Goal: Task Accomplishment & Management: Use online tool/utility

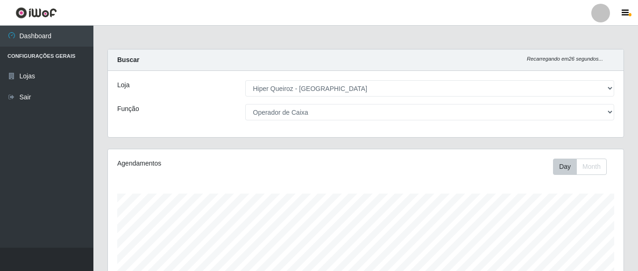
select select "497"
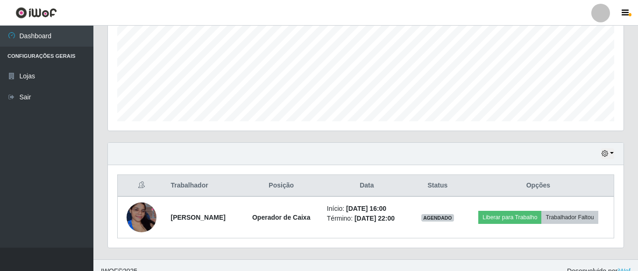
scroll to position [224, 0]
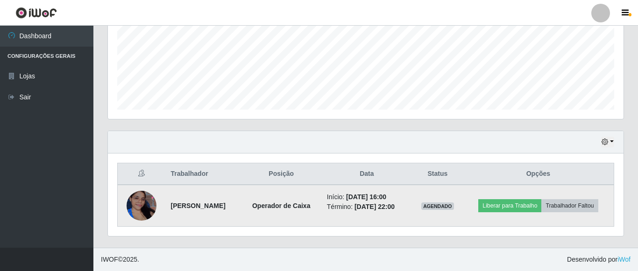
click at [135, 202] on img at bounding box center [142, 206] width 30 height 66
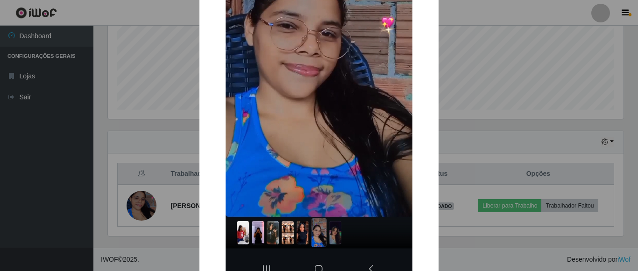
scroll to position [160, 0]
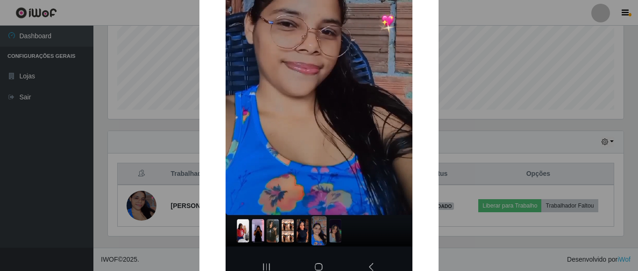
click at [155, 215] on div "× OK Cancel" at bounding box center [319, 135] width 638 height 271
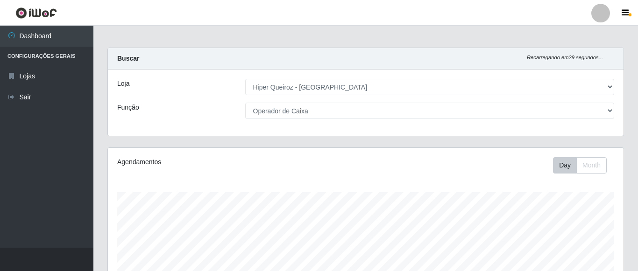
scroll to position [0, 0]
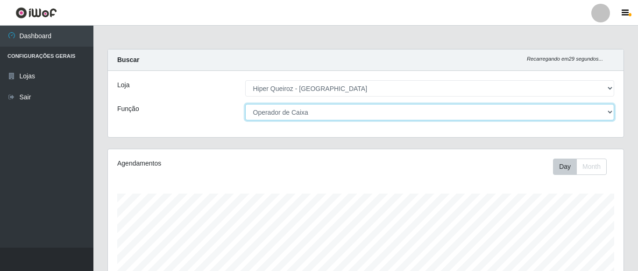
click at [245, 104] on select "[Selecione...] ASG ASG + ASG ++ Embalador Embalador + Embalador ++ Operador de …" at bounding box center [429, 112] width 369 height 16
select select "[Selecione...]"
click option "[Selecione...]" at bounding box center [0, 0] width 0 height 0
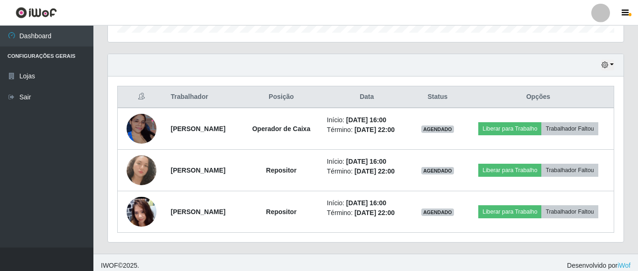
scroll to position [307, 0]
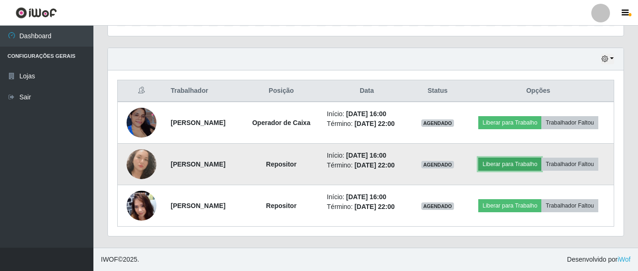
click at [528, 164] on button "Liberar para Trabalho" at bounding box center [509, 164] width 63 height 13
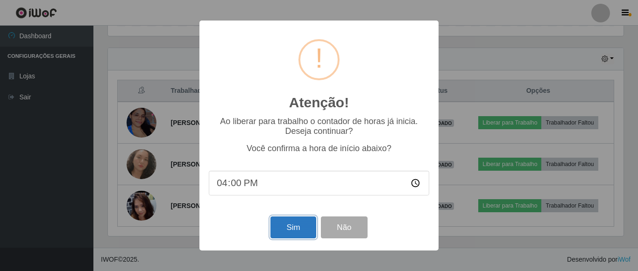
click at [286, 232] on button "Sim" at bounding box center [292, 228] width 45 height 22
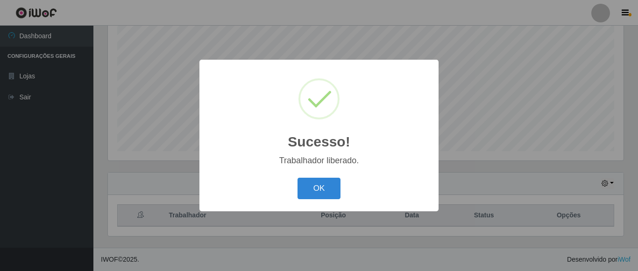
scroll to position [183, 0]
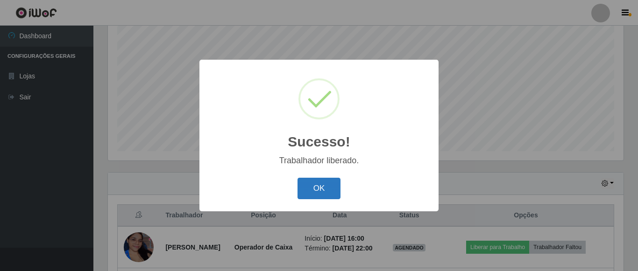
click at [323, 192] on button "OK" at bounding box center [319, 189] width 43 height 22
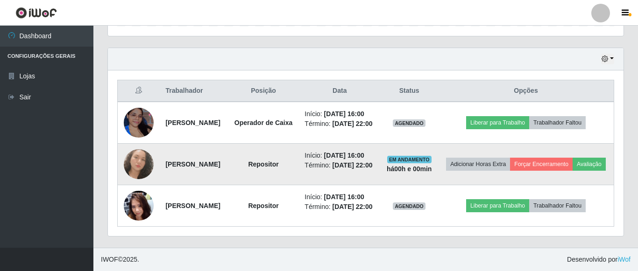
scroll to position [358, 0]
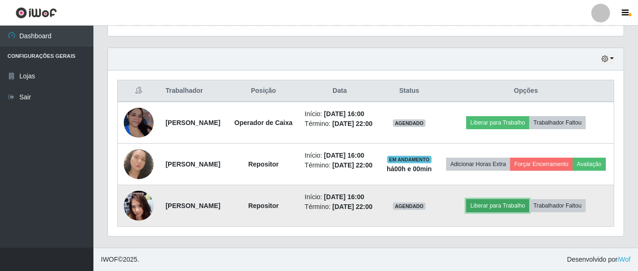
click at [524, 202] on button "Liberar para Trabalho" at bounding box center [497, 205] width 63 height 13
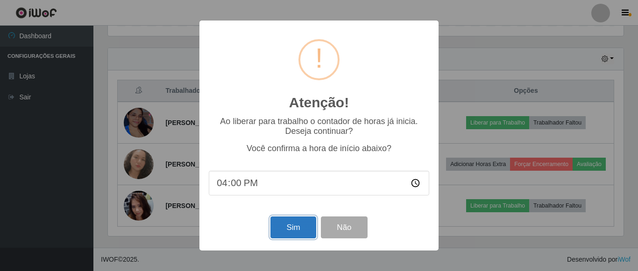
click at [274, 229] on button "Sim" at bounding box center [292, 228] width 45 height 22
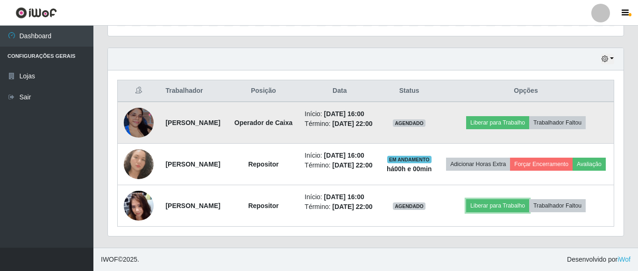
scroll to position [183, 0]
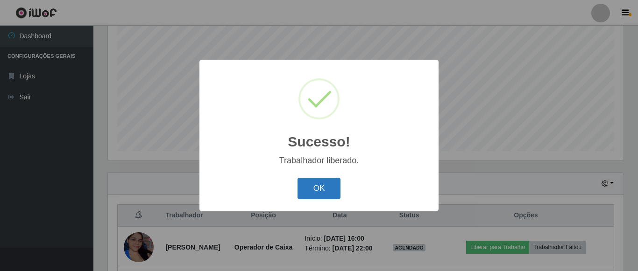
click at [316, 191] on button "OK" at bounding box center [319, 189] width 43 height 22
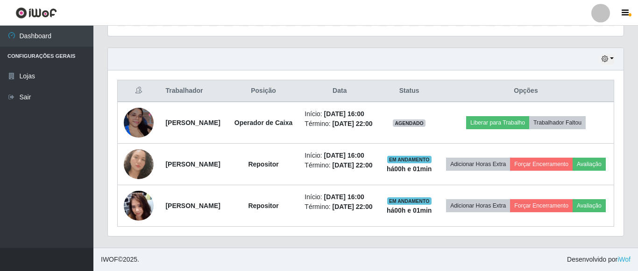
scroll to position [358, 0]
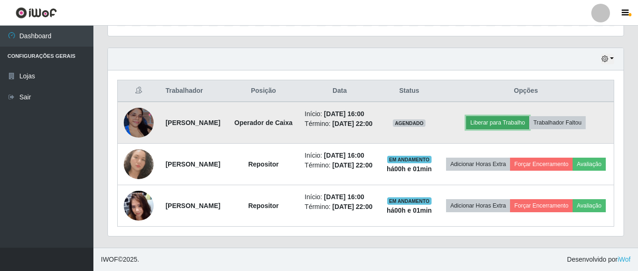
click at [508, 116] on button "Liberar para Trabalho" at bounding box center [497, 122] width 63 height 13
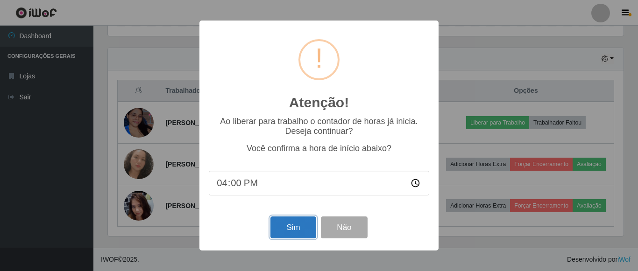
click at [286, 234] on button "Sim" at bounding box center [292, 228] width 45 height 22
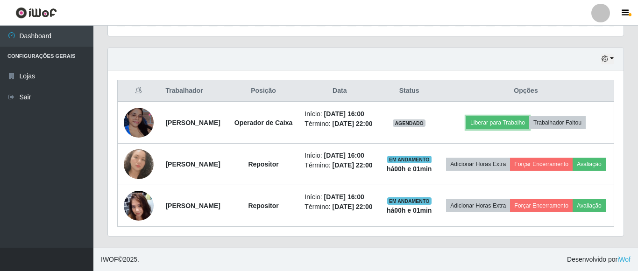
scroll to position [183, 0]
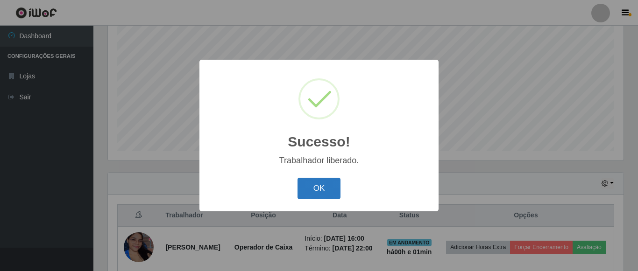
click at [326, 184] on button "OK" at bounding box center [319, 189] width 43 height 22
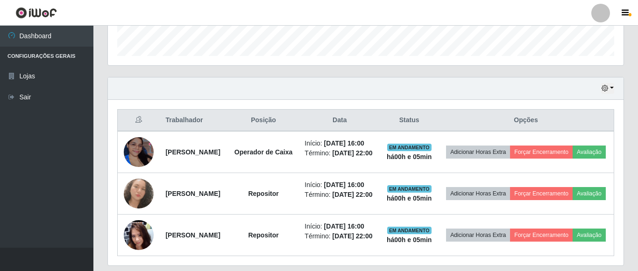
scroll to position [326, 0]
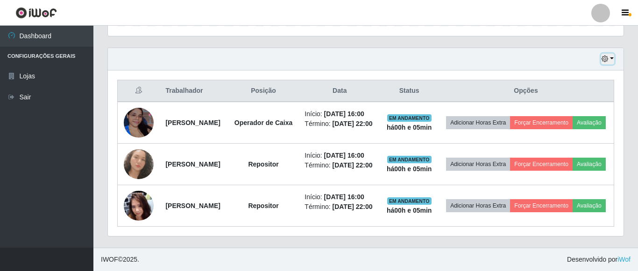
click at [610, 54] on button "button" at bounding box center [607, 59] width 13 height 11
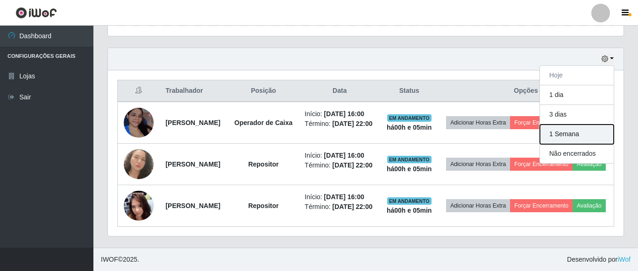
click at [574, 125] on button "1 Semana" at bounding box center [577, 135] width 74 height 20
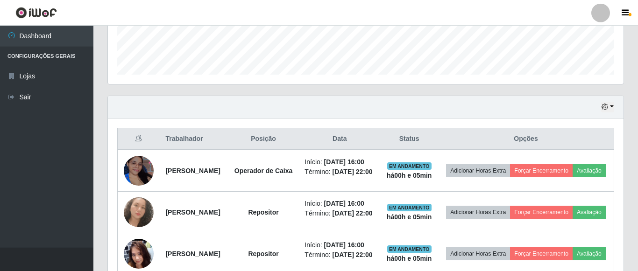
scroll to position [262, 0]
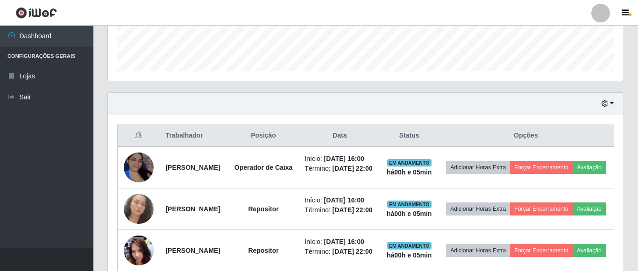
click at [613, 109] on div "Hoje 1 dia 3 dias 1 Semana Não encerrados" at bounding box center [366, 104] width 516 height 22
click at [613, 106] on button "button" at bounding box center [607, 104] width 13 height 11
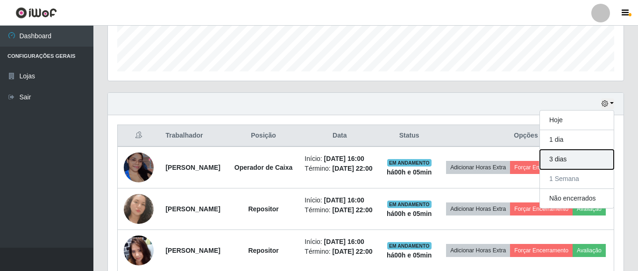
click at [563, 160] on button "3 dias" at bounding box center [577, 160] width 74 height 20
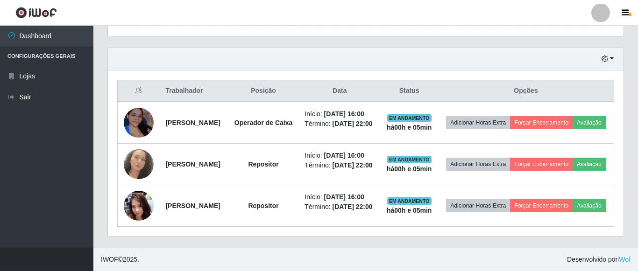
scroll to position [358, 0]
